Goal: Information Seeking & Learning: Learn about a topic

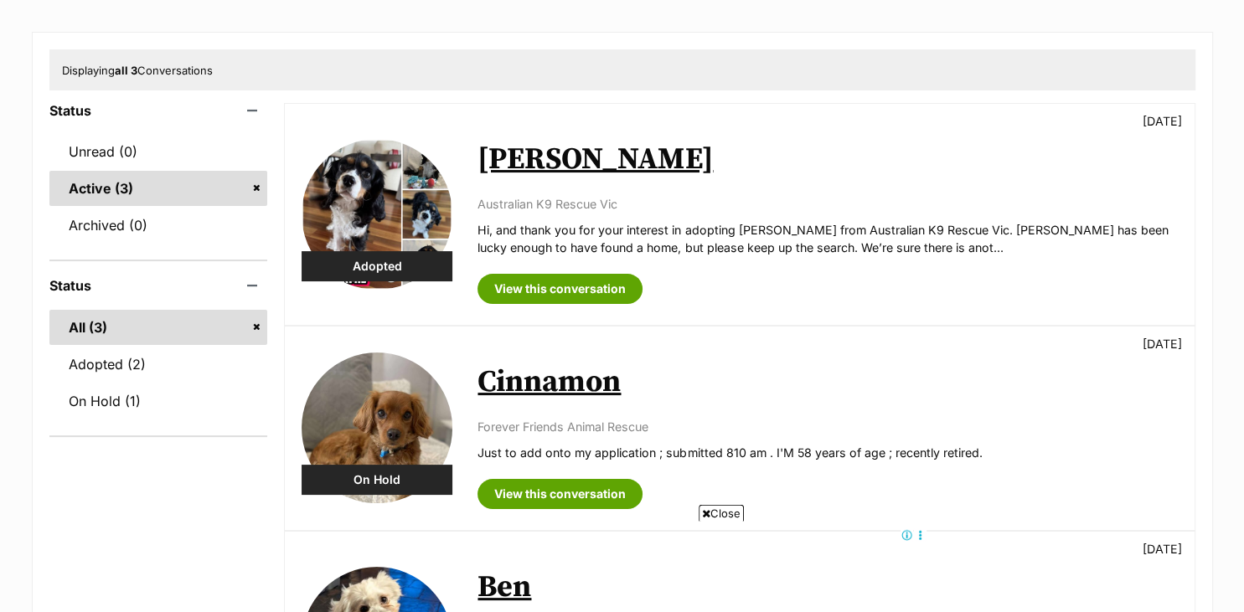
scroll to position [177, 0]
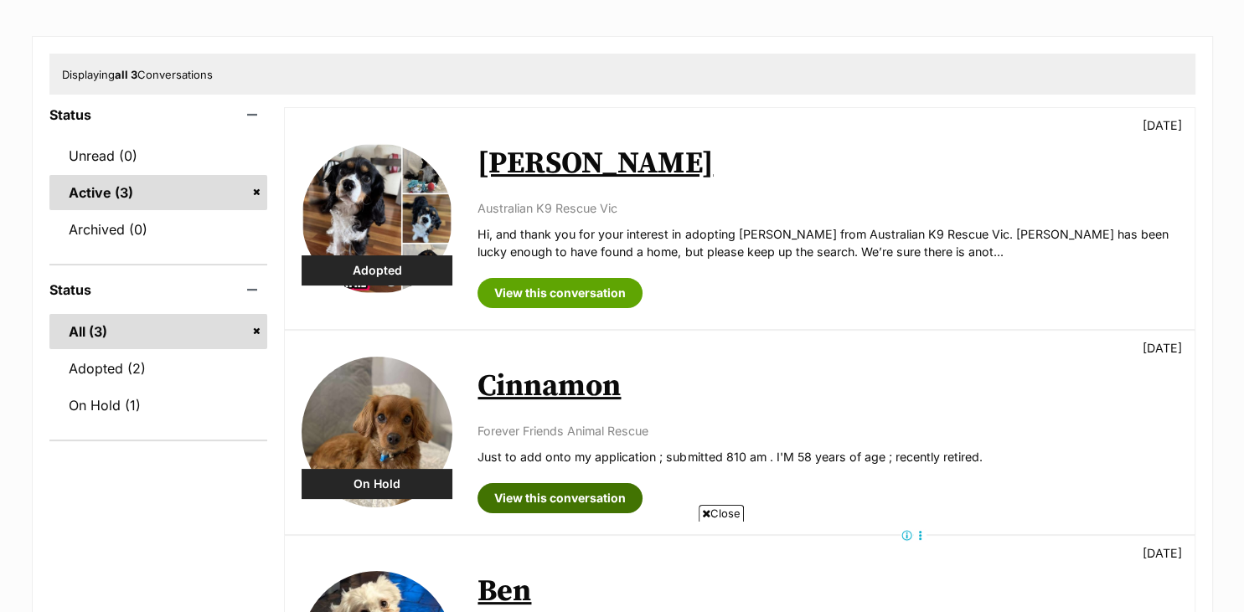
click at [576, 502] on link "View this conversation" at bounding box center [560, 498] width 165 height 30
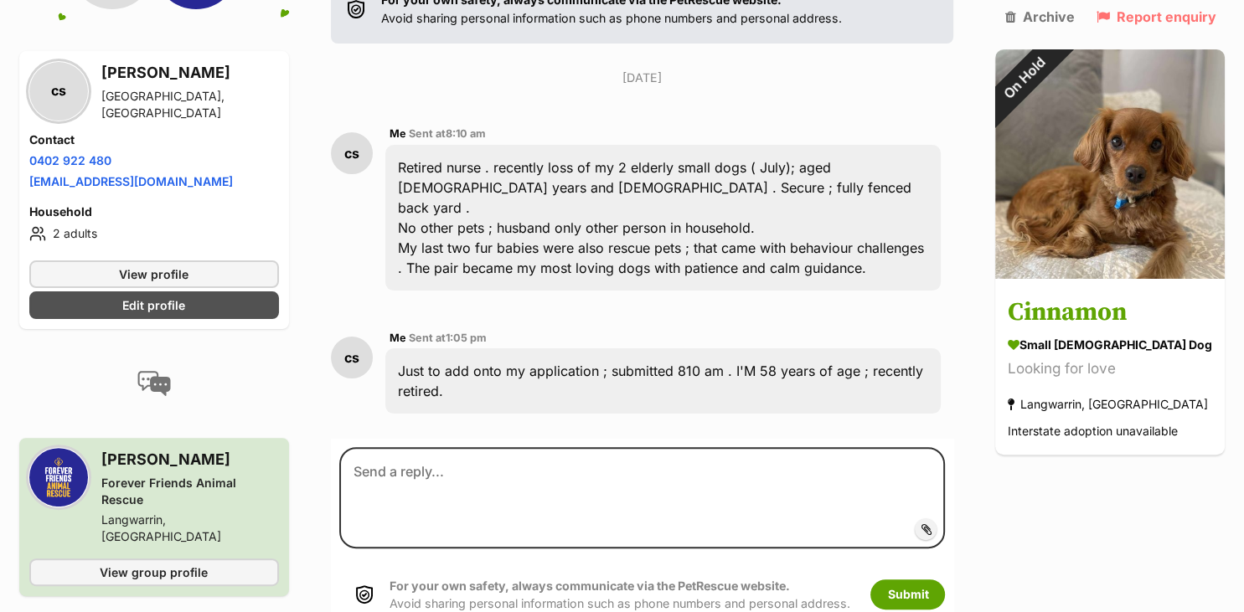
scroll to position [363, 0]
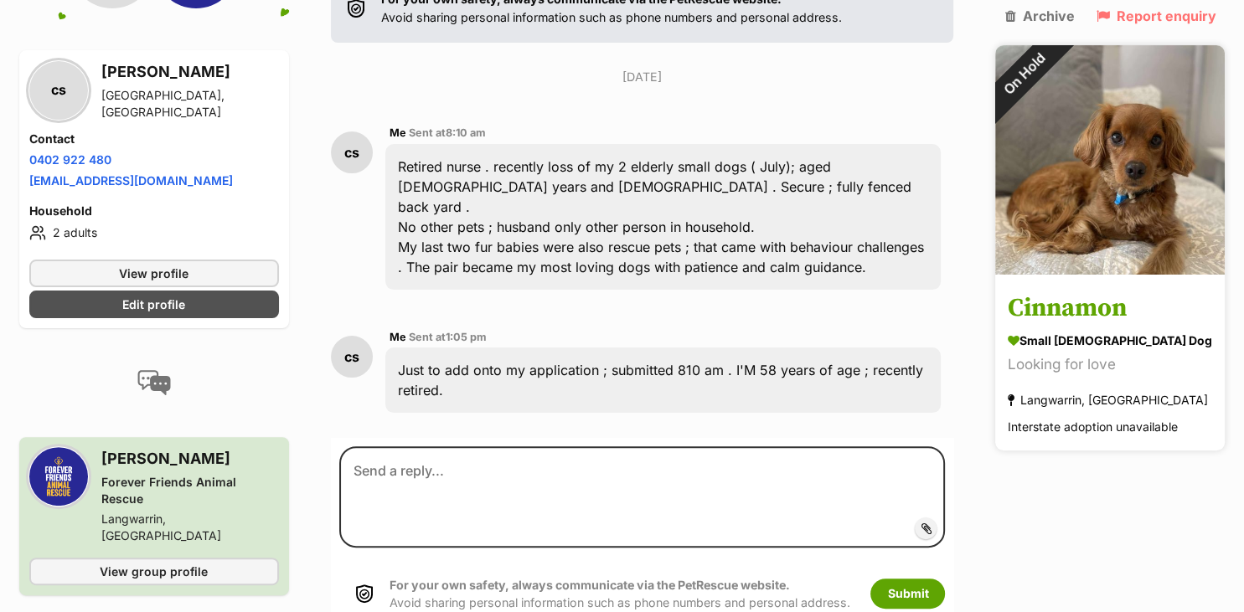
click at [1084, 293] on h3 "Cinnamon" at bounding box center [1110, 310] width 204 height 38
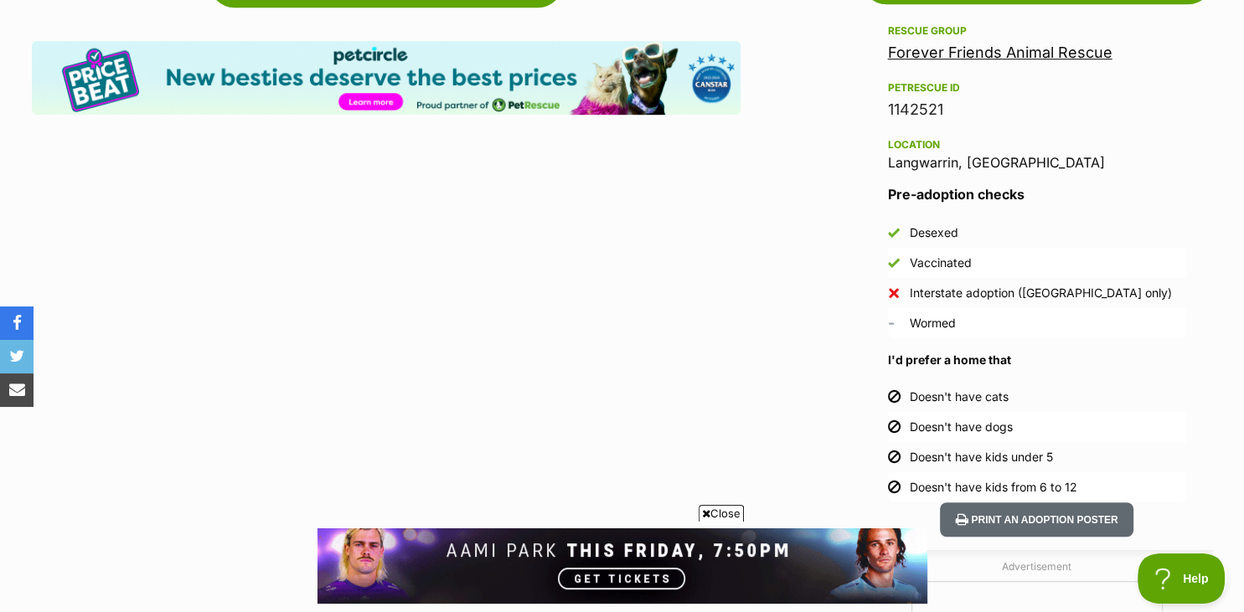
scroll to position [1076, 0]
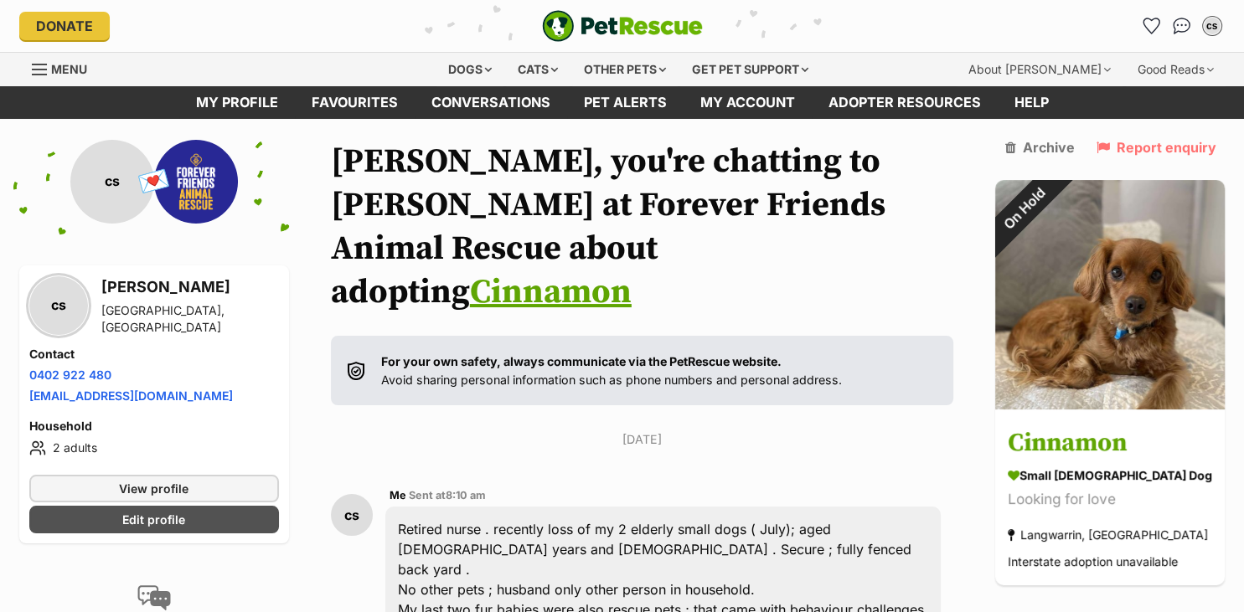
drag, startPoint x: 1242, startPoint y: 8, endPoint x: 871, endPoint y: 60, distance: 373.9
click at [642, 91] on link "Pet alerts" at bounding box center [625, 102] width 116 height 33
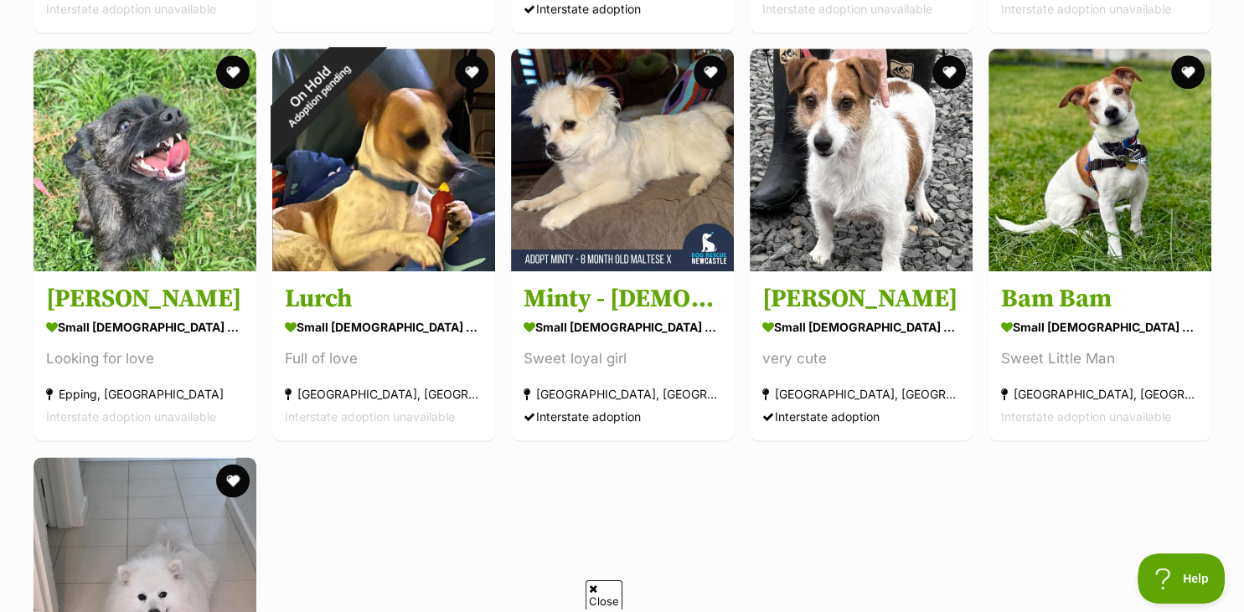
scroll to position [1975, 0]
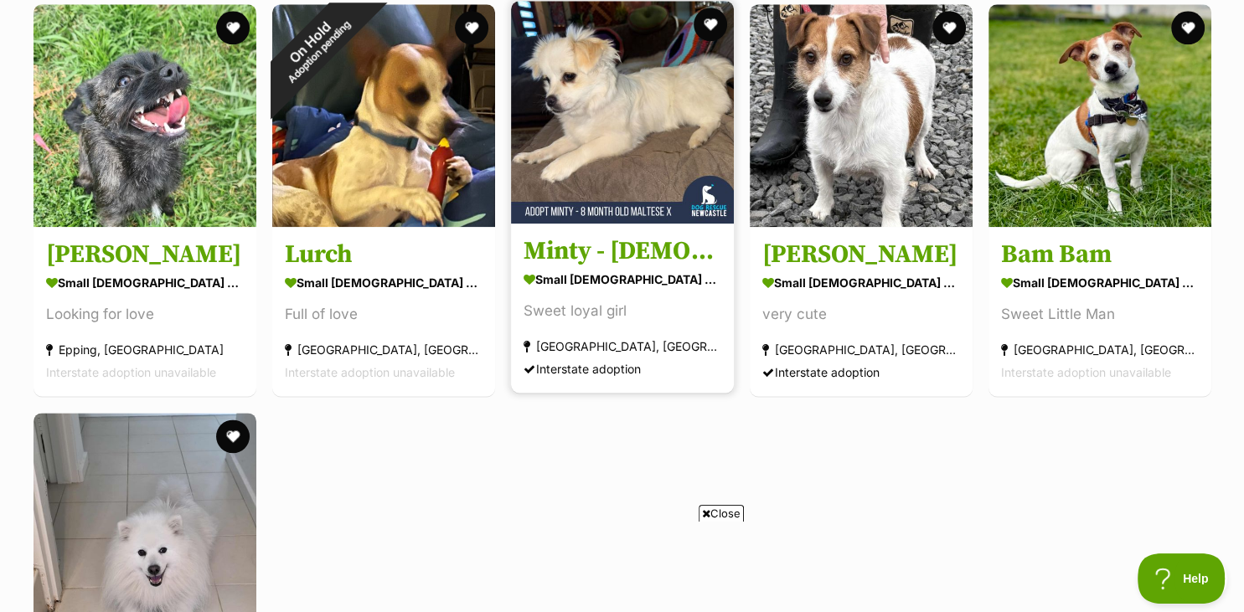
click at [627, 256] on h3 "Minty - [DEMOGRAPHIC_DATA] Maltese X" at bounding box center [623, 252] width 198 height 32
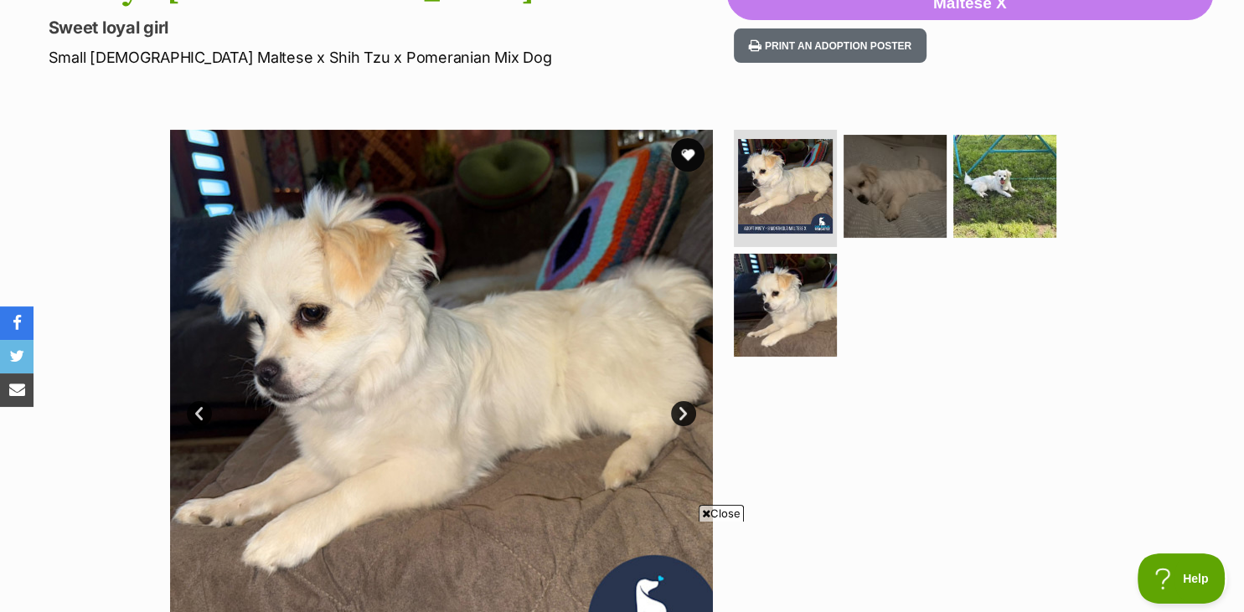
scroll to position [265, 0]
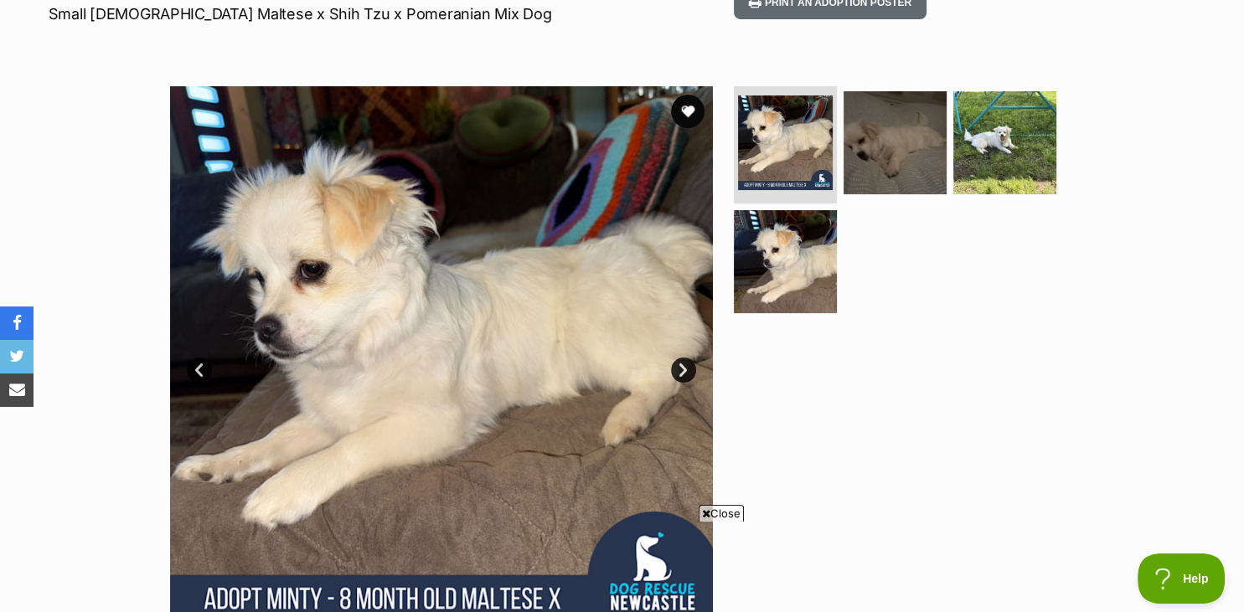
click at [677, 367] on link "Next" at bounding box center [683, 370] width 25 height 25
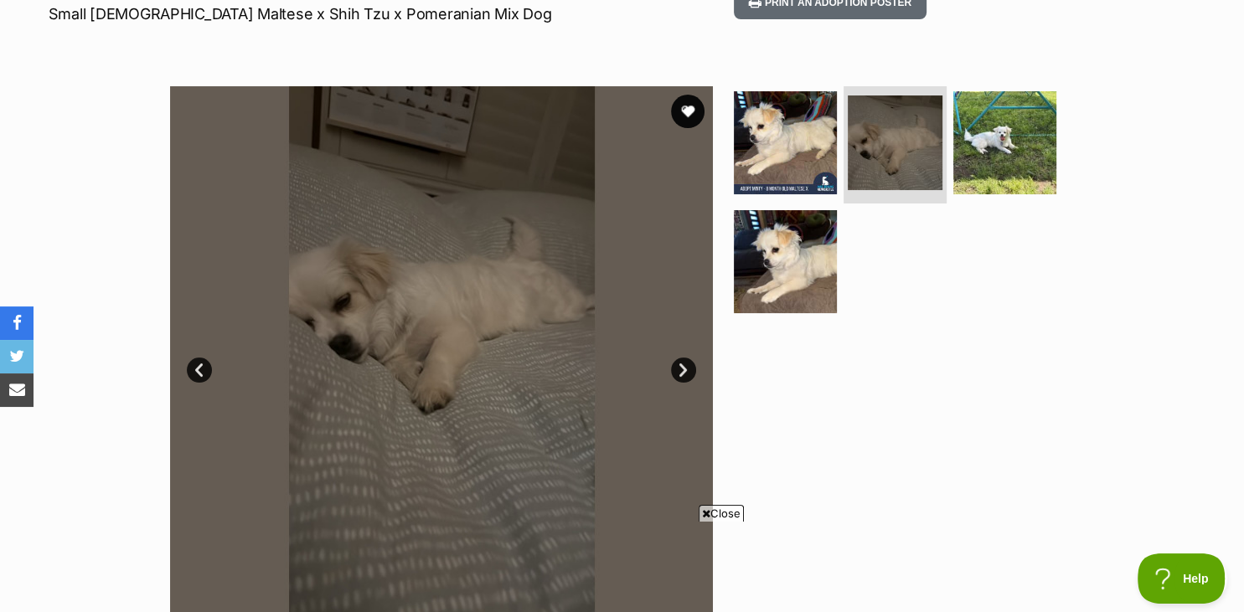
click at [677, 367] on link "Next" at bounding box center [683, 370] width 25 height 25
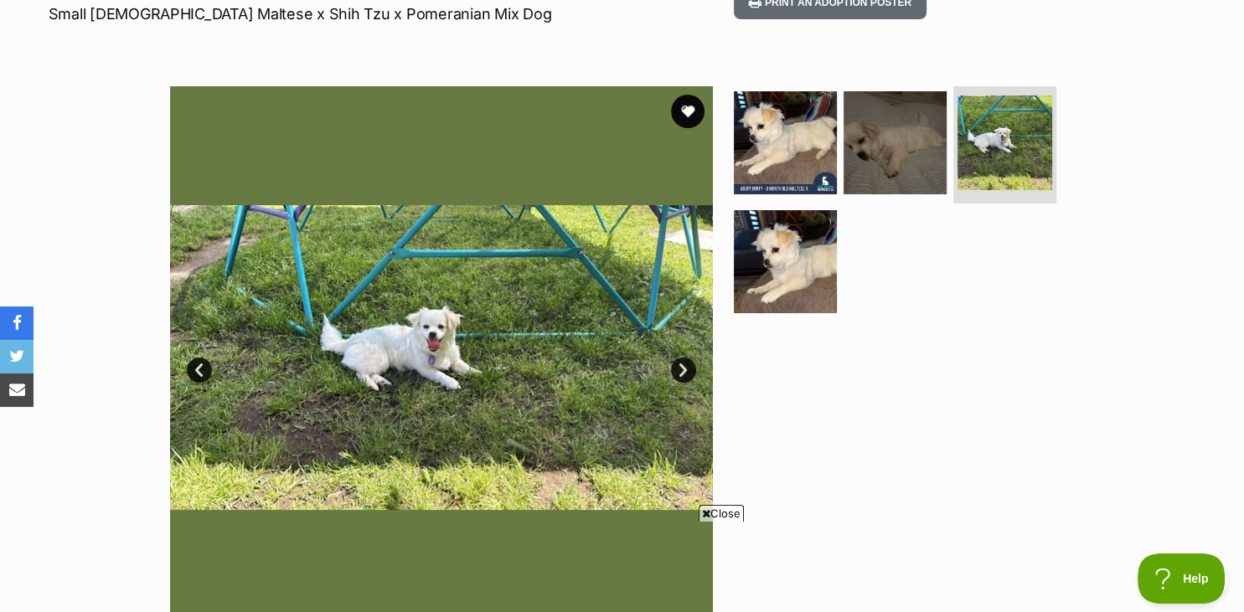
click at [677, 367] on link "Next" at bounding box center [683, 370] width 25 height 25
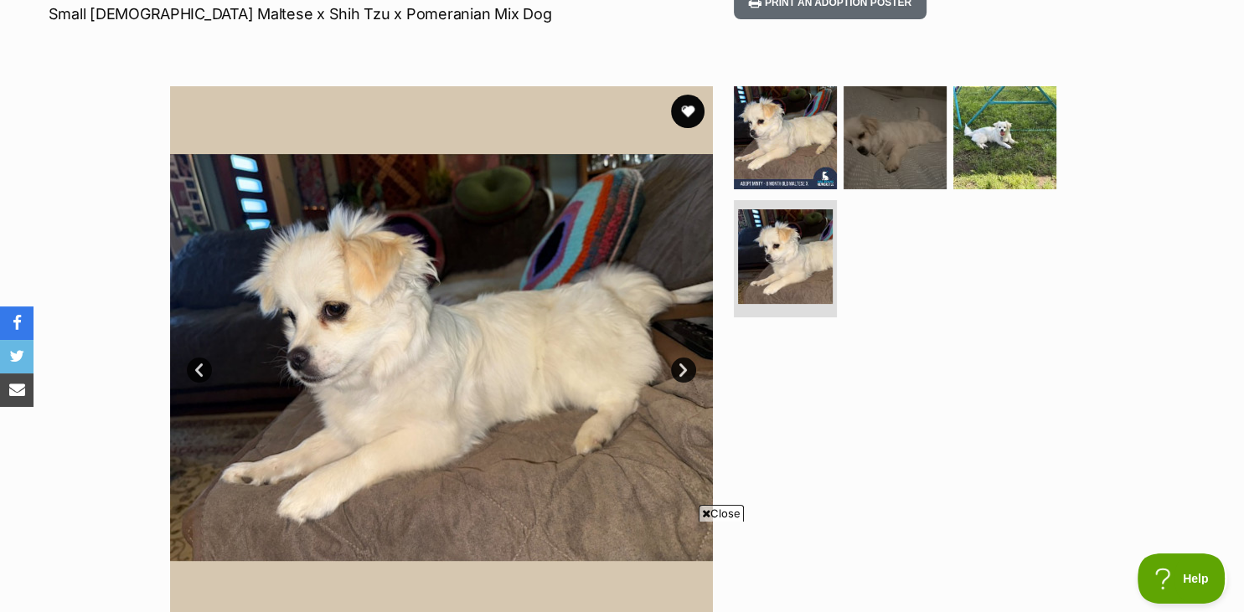
click at [677, 367] on link "Next" at bounding box center [683, 370] width 25 height 25
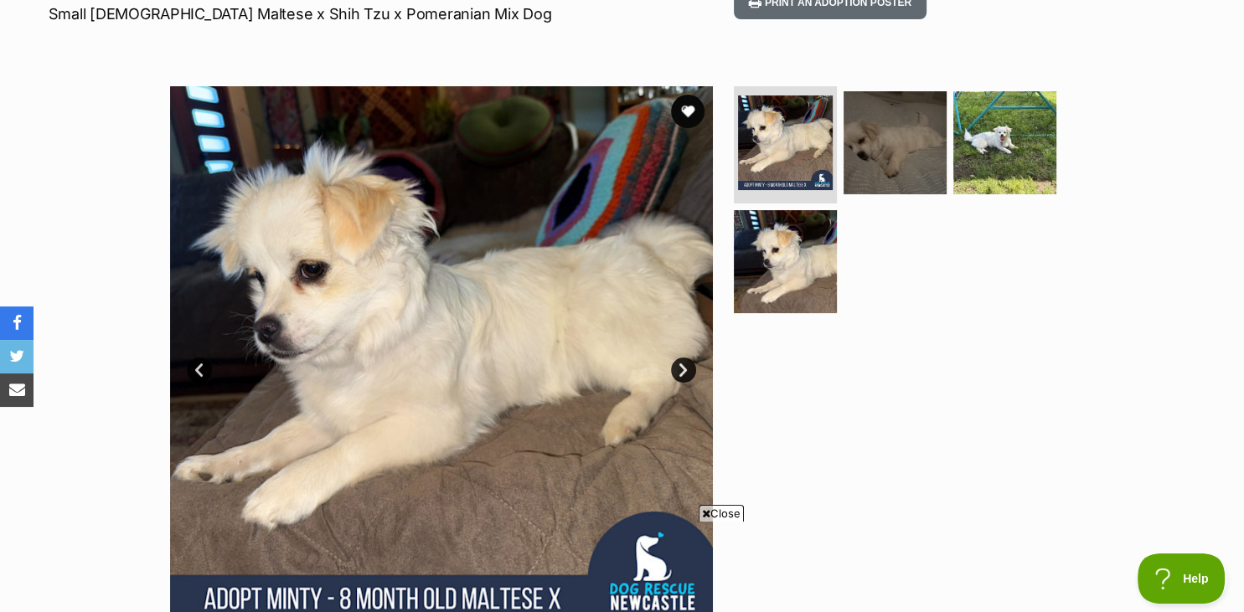
click at [677, 367] on link "Next" at bounding box center [683, 370] width 25 height 25
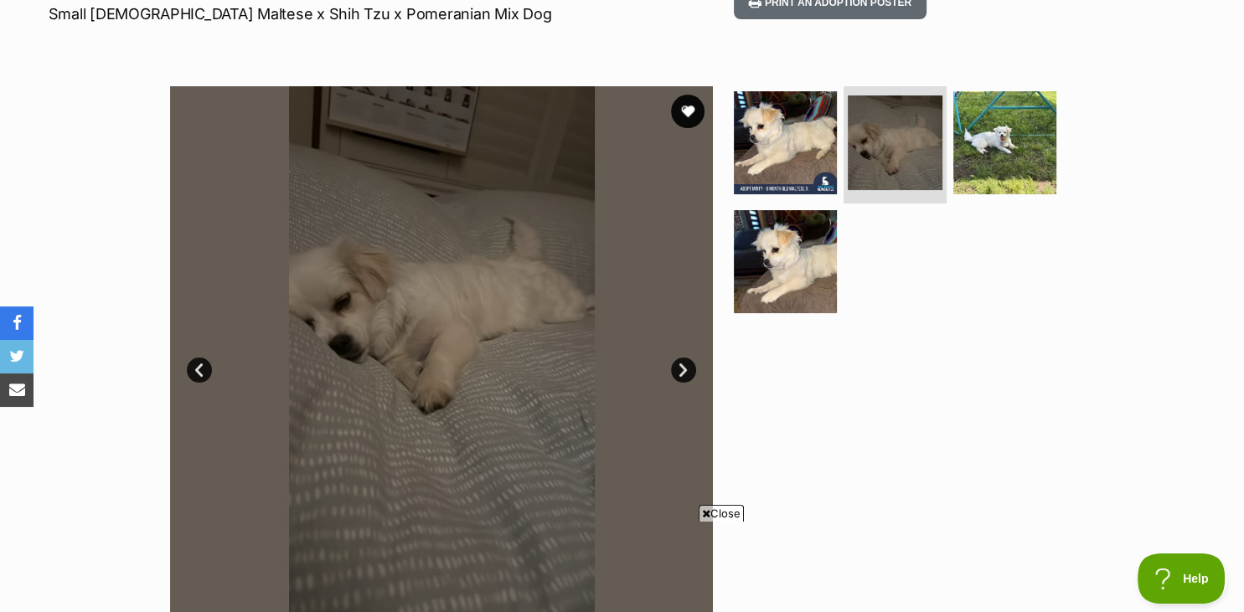
click at [677, 367] on link "Next" at bounding box center [683, 370] width 25 height 25
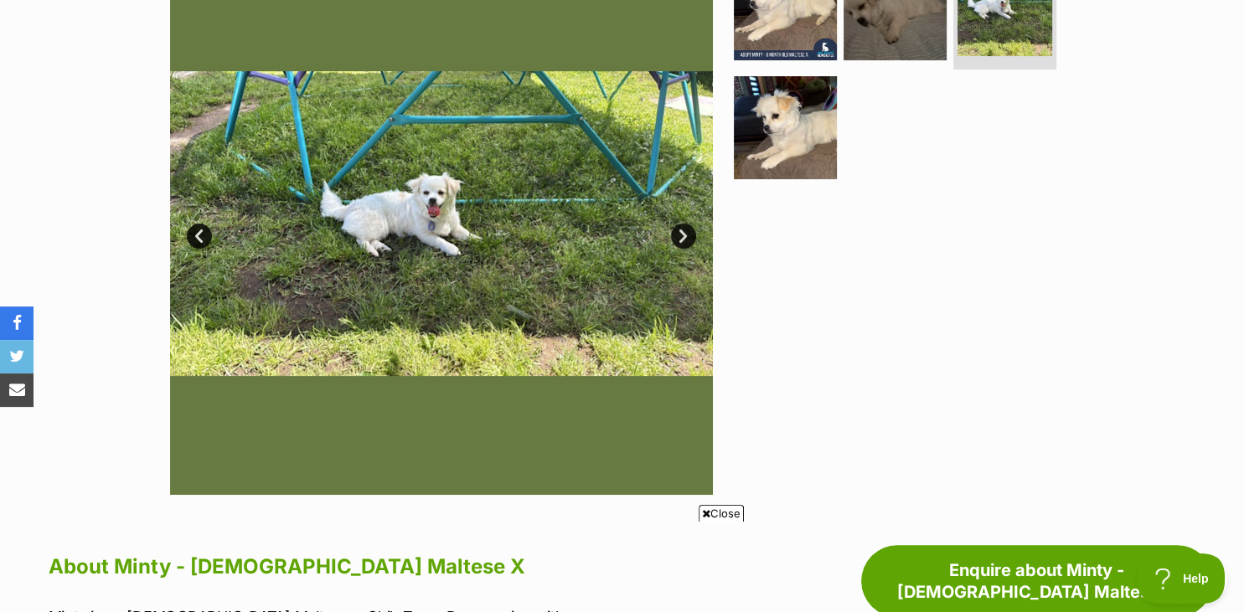
scroll to position [442, 0]
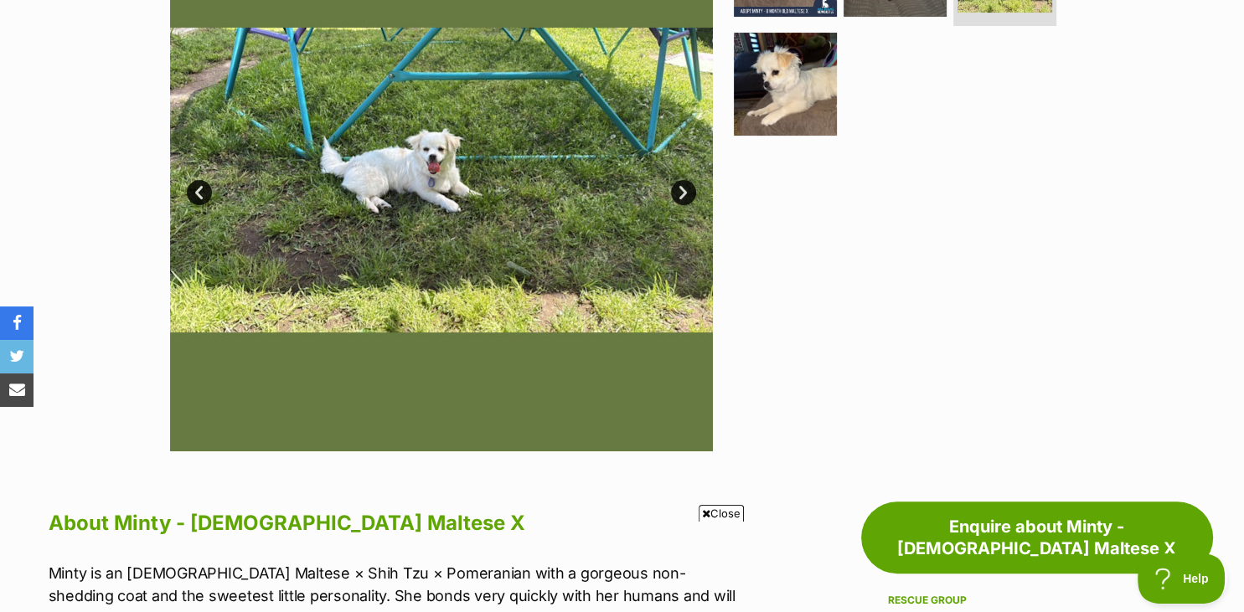
drag, startPoint x: 1238, startPoint y: 608, endPoint x: 886, endPoint y: 471, distance: 377.7
click at [705, 510] on h2 "About Minty - 8 Month Old Maltese X" at bounding box center [395, 523] width 692 height 37
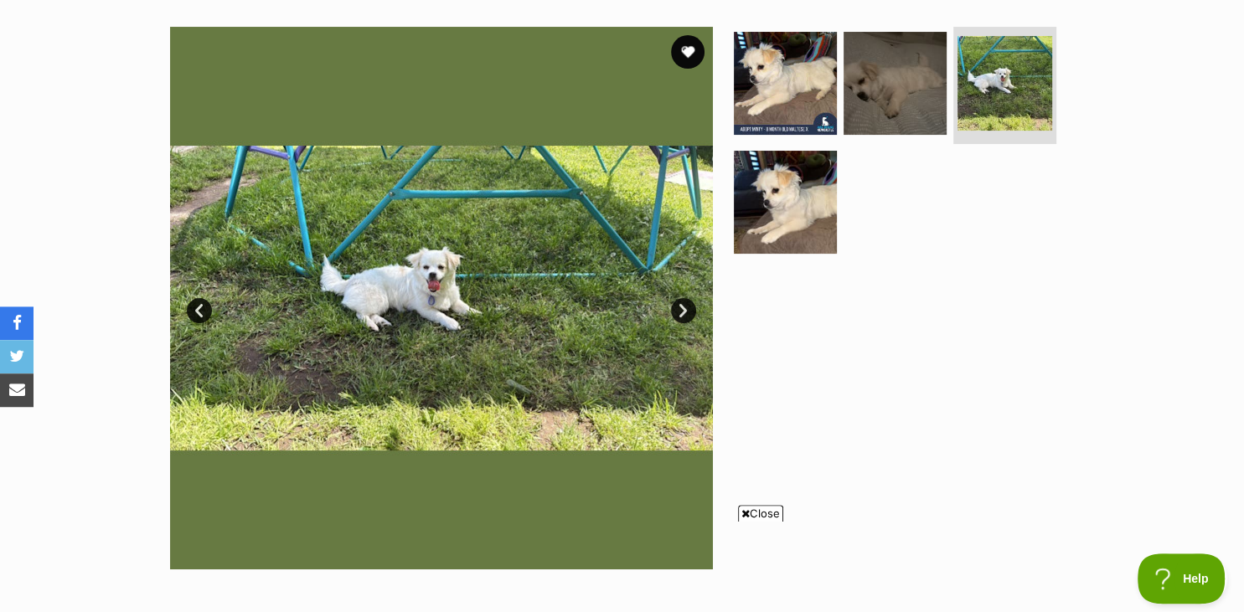
scroll to position [309, 0]
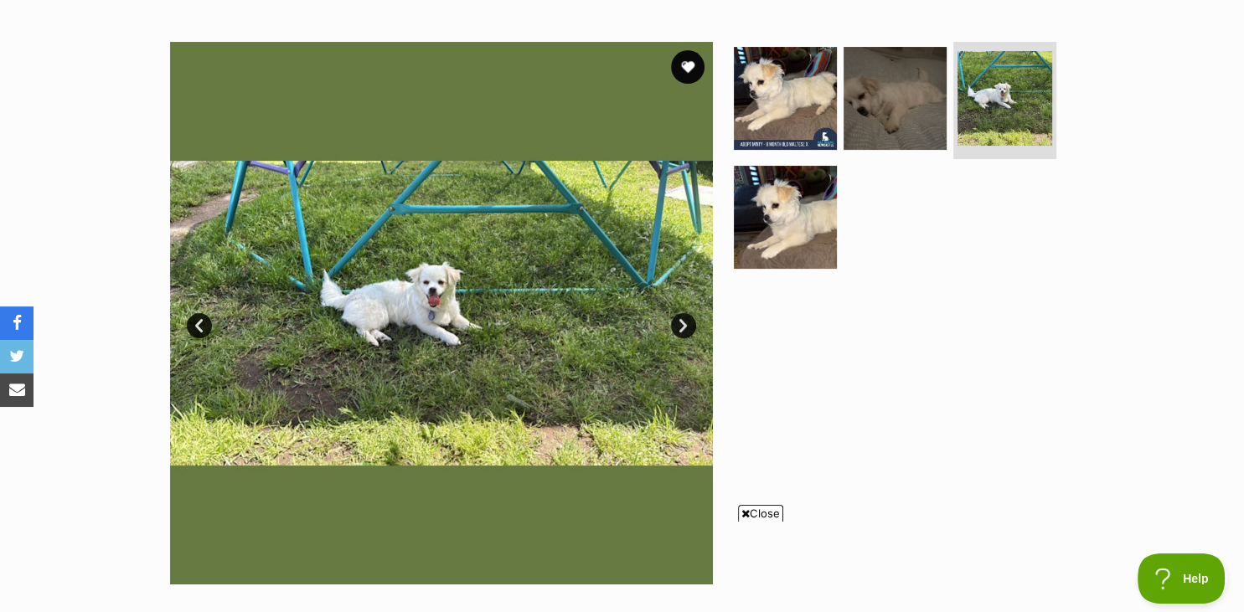
drag, startPoint x: 1239, startPoint y: 5, endPoint x: 950, endPoint y: 228, distance: 365.0
click at [688, 322] on link "Next" at bounding box center [683, 325] width 25 height 25
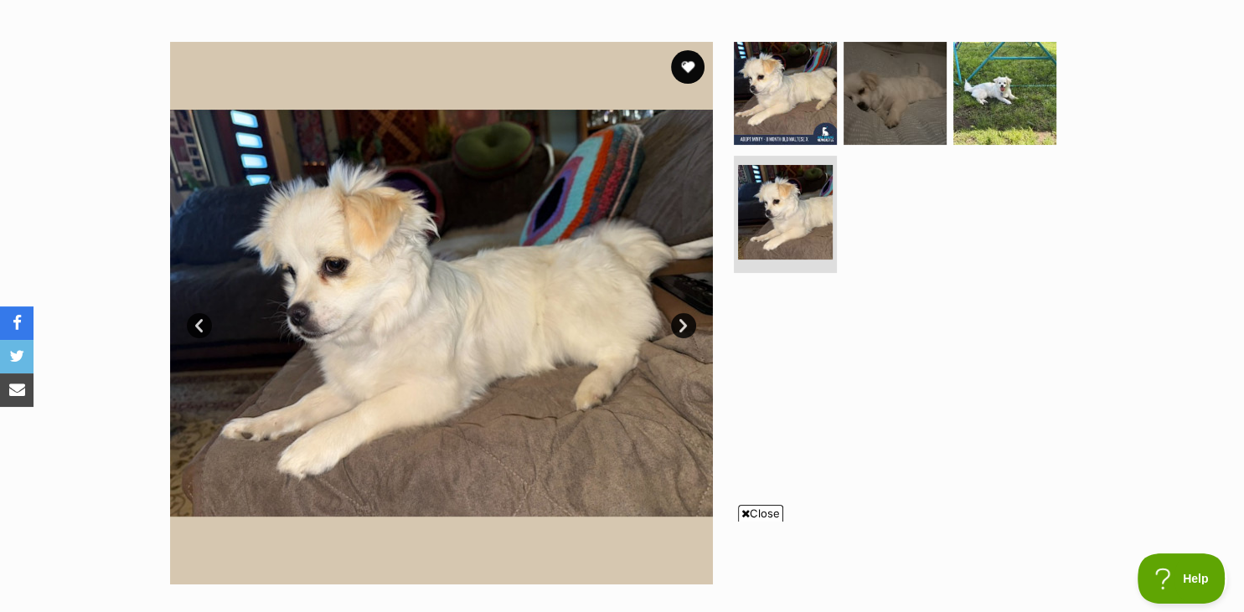
click at [688, 322] on link "Next" at bounding box center [683, 325] width 25 height 25
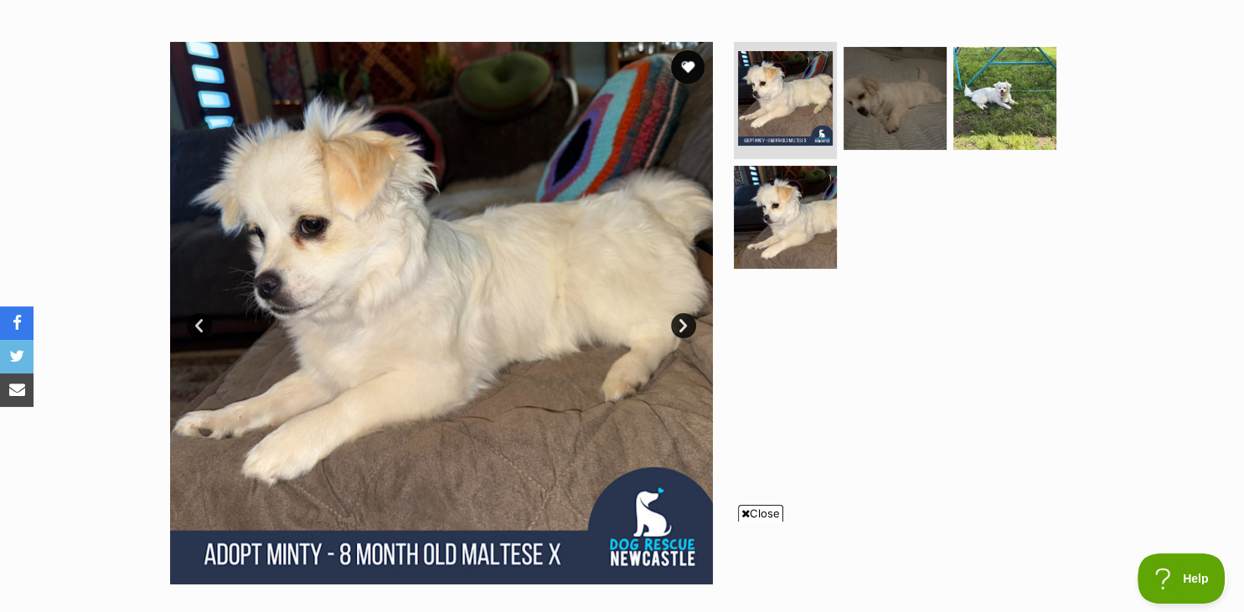
click at [688, 322] on link "Next" at bounding box center [683, 325] width 25 height 25
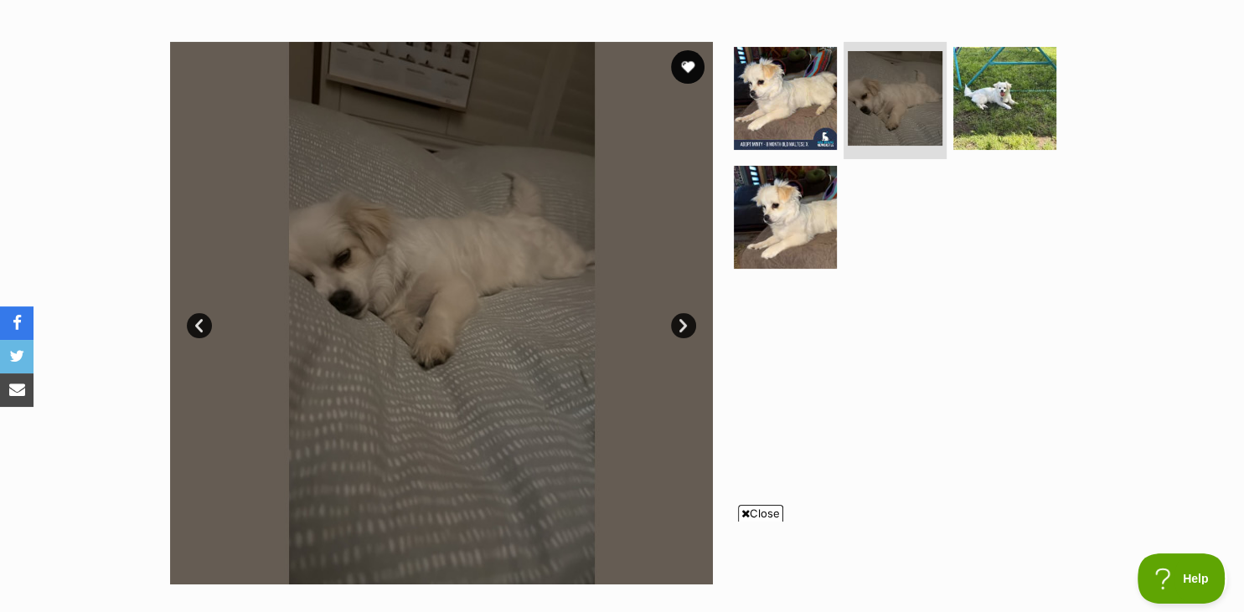
click at [688, 322] on link "Next" at bounding box center [683, 325] width 25 height 25
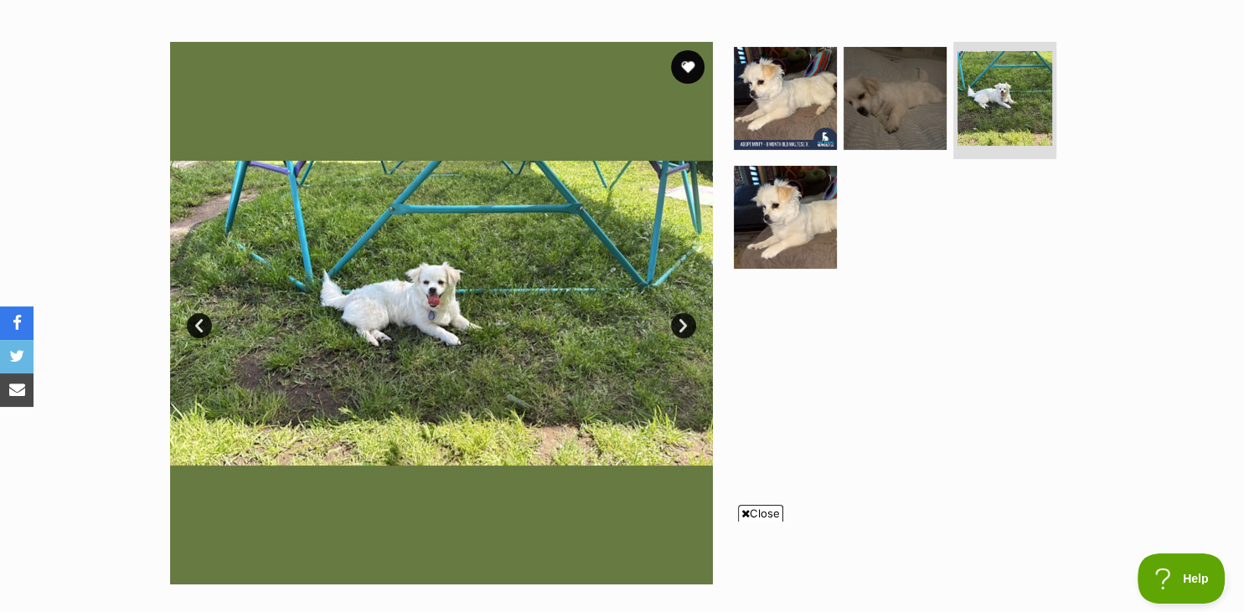
click at [454, 340] on img at bounding box center [441, 313] width 543 height 543
click at [685, 318] on link "Next" at bounding box center [683, 325] width 25 height 25
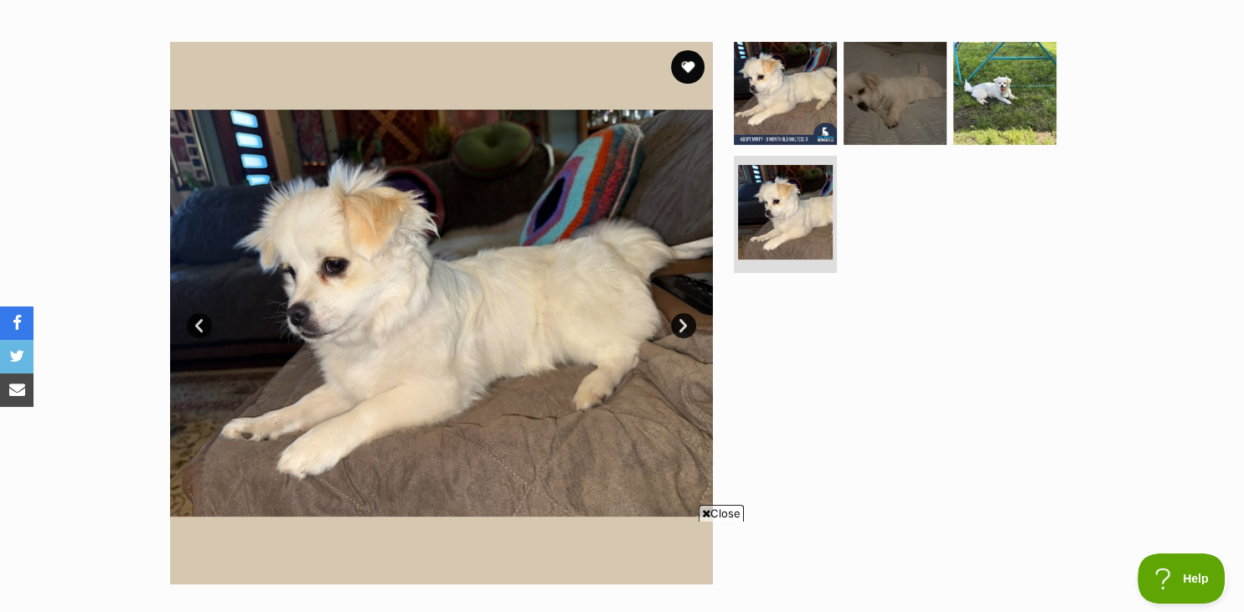
scroll to position [0, 0]
click at [685, 318] on link "Next" at bounding box center [683, 325] width 25 height 25
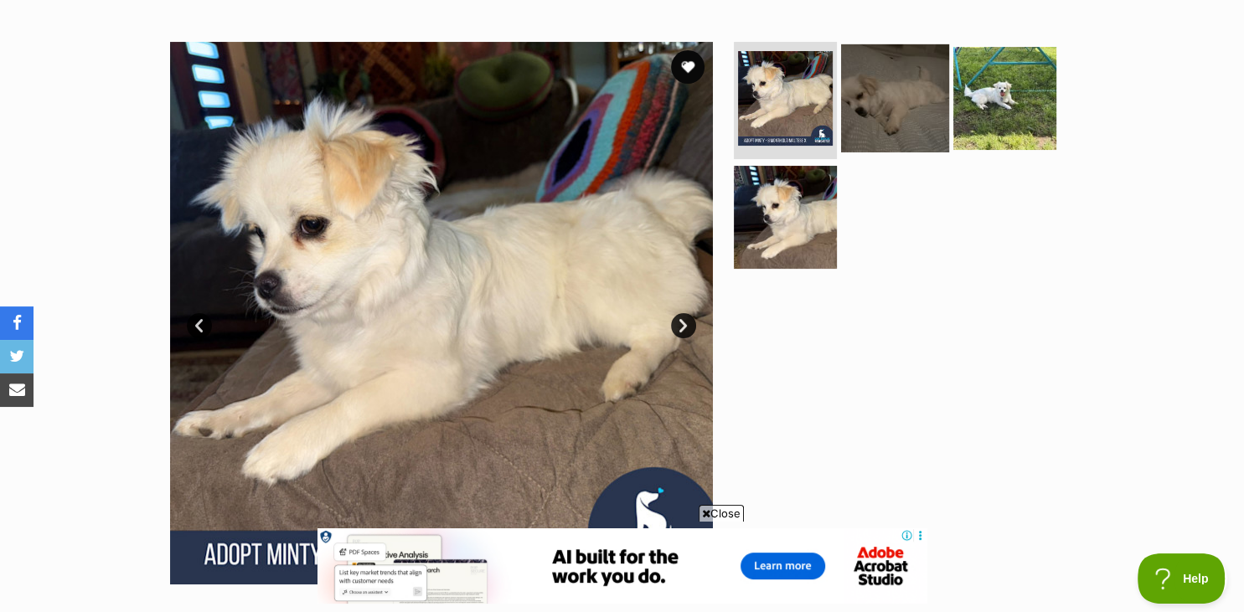
click at [890, 111] on img at bounding box center [895, 98] width 108 height 108
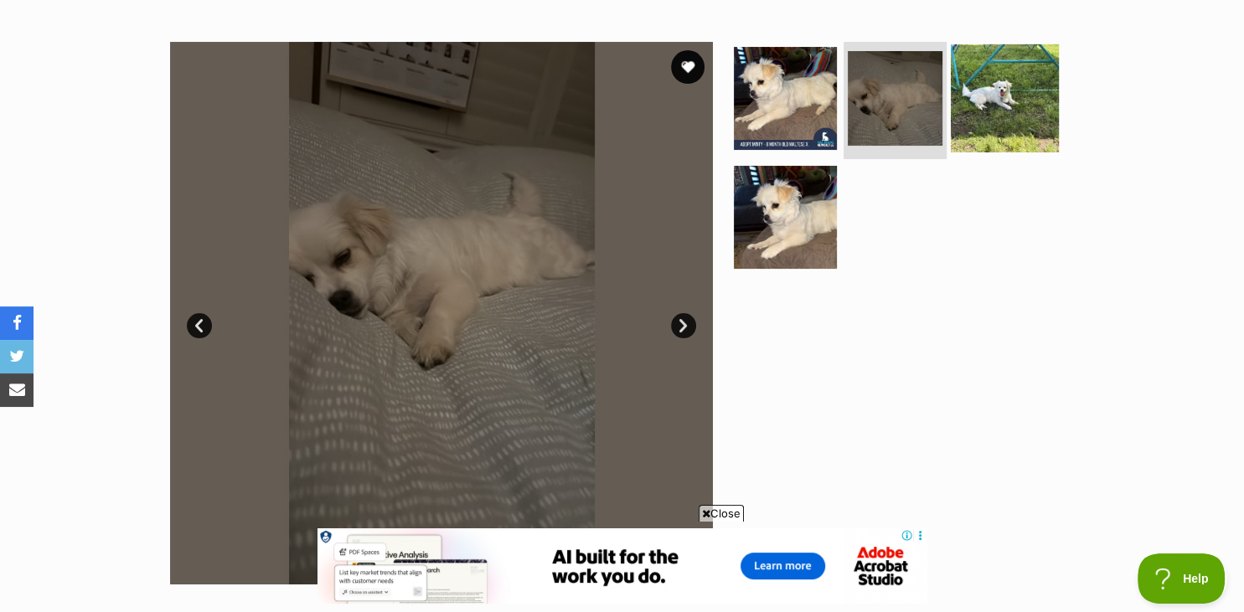
click at [981, 131] on img at bounding box center [1005, 98] width 108 height 108
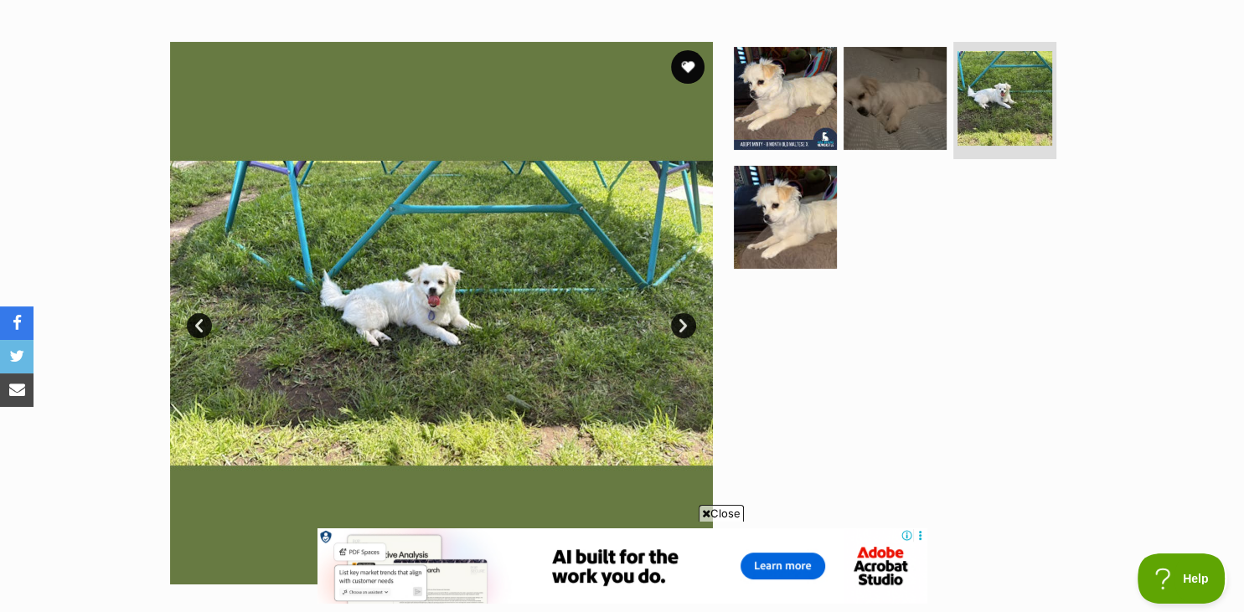
click at [705, 514] on icon at bounding box center [706, 514] width 8 height 11
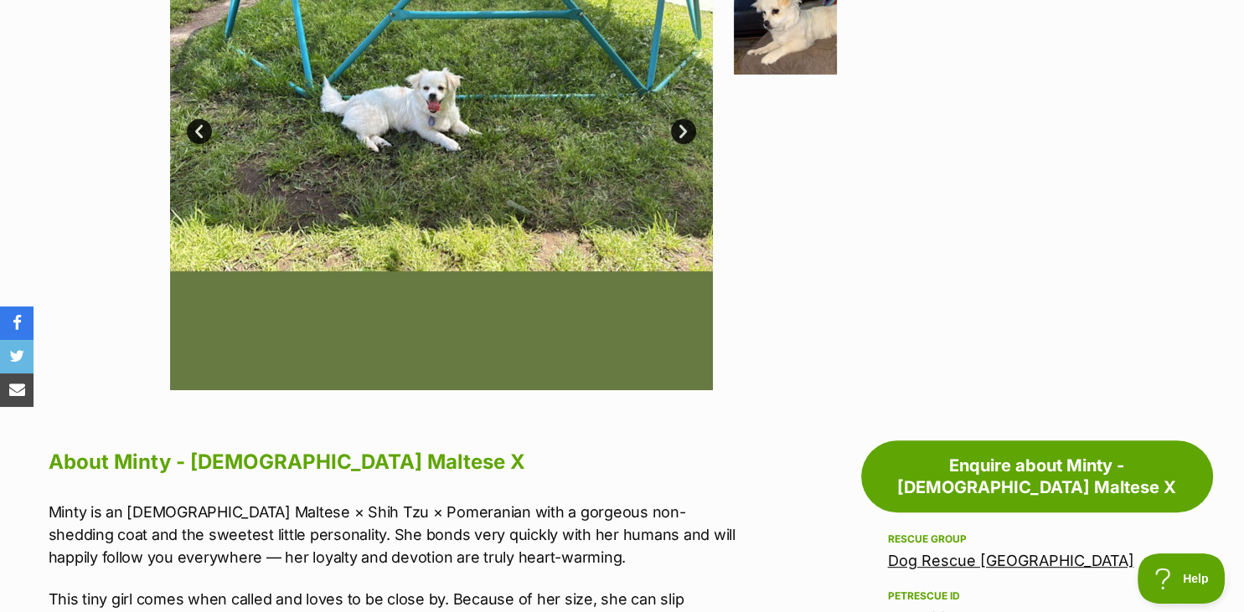
scroll to position [530, 0]
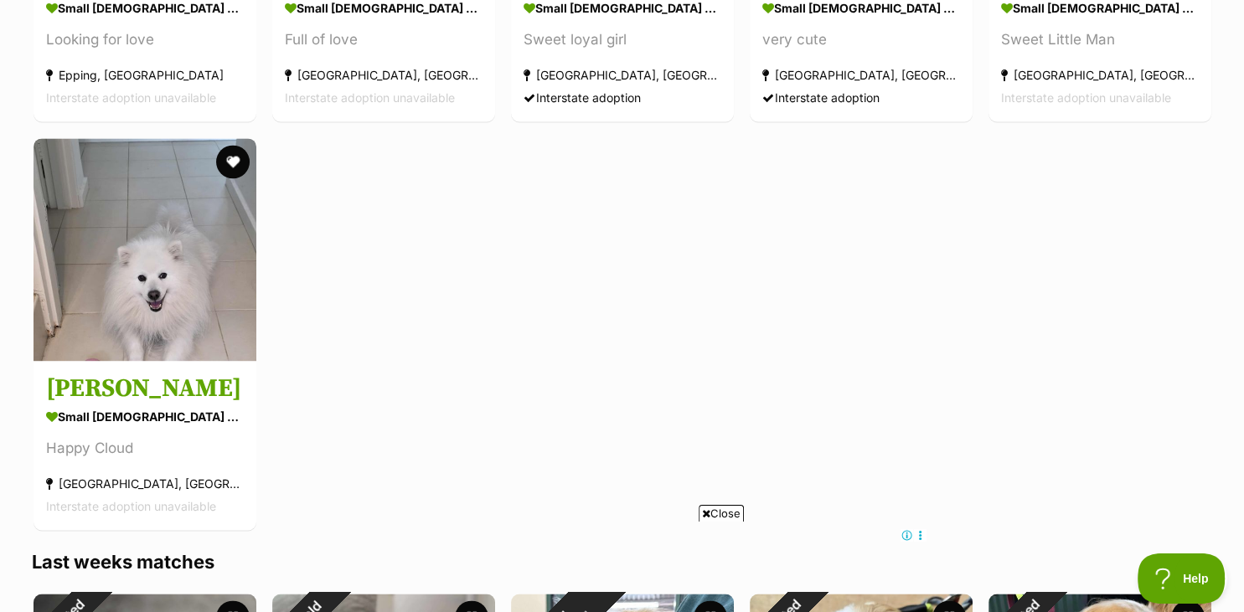
scroll to position [2255, 0]
